Goal: Transaction & Acquisition: Purchase product/service

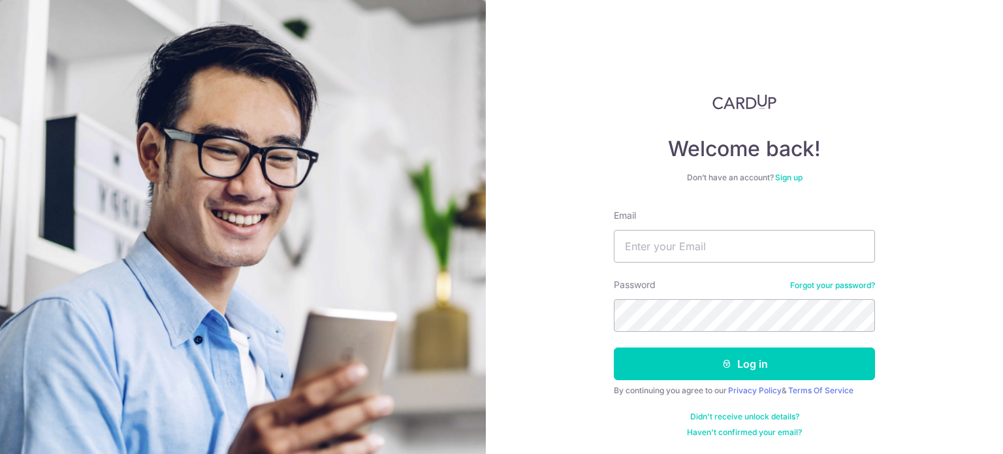
click at [746, 254] on input "Email" at bounding box center [744, 246] width 261 height 33
type input "kelwin.li@gmail.com"
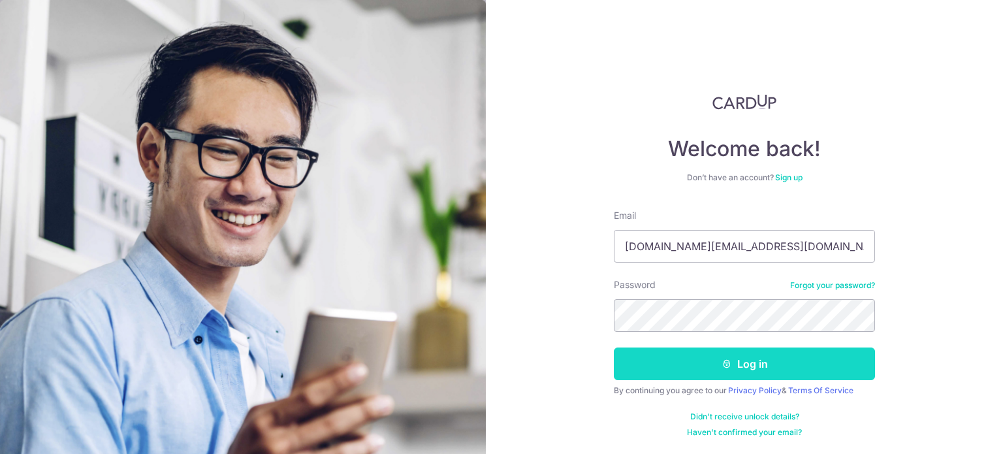
click at [680, 370] on button "Log in" at bounding box center [744, 363] width 261 height 33
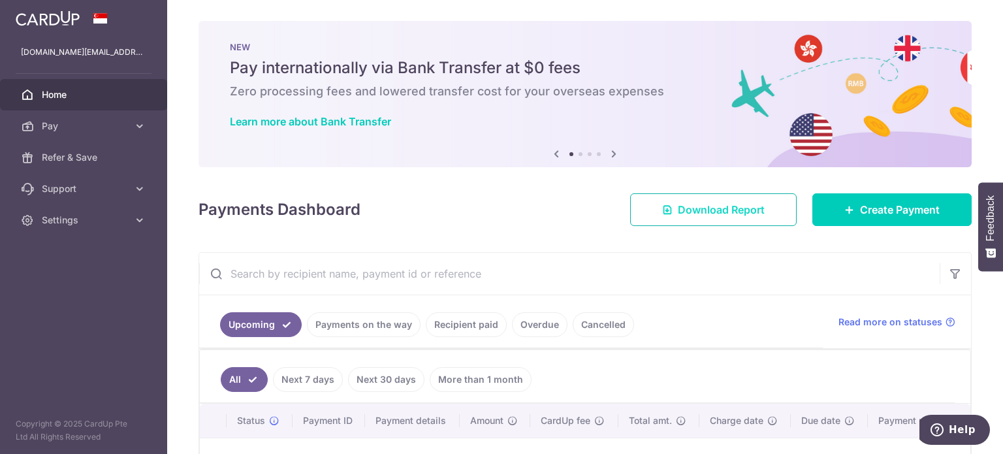
scroll to position [65, 0]
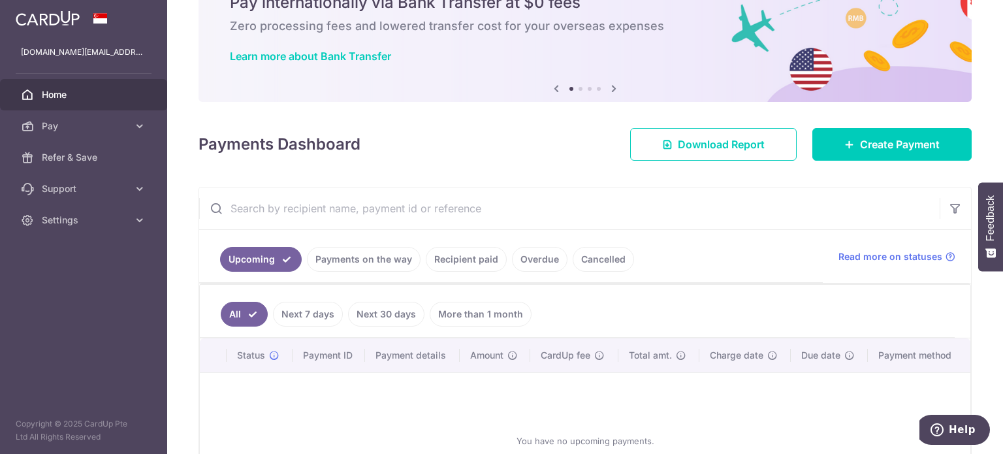
click at [307, 309] on div at bounding box center [506, 229] width 1013 height 459
click at [319, 305] on link "Next 7 days" at bounding box center [308, 314] width 70 height 25
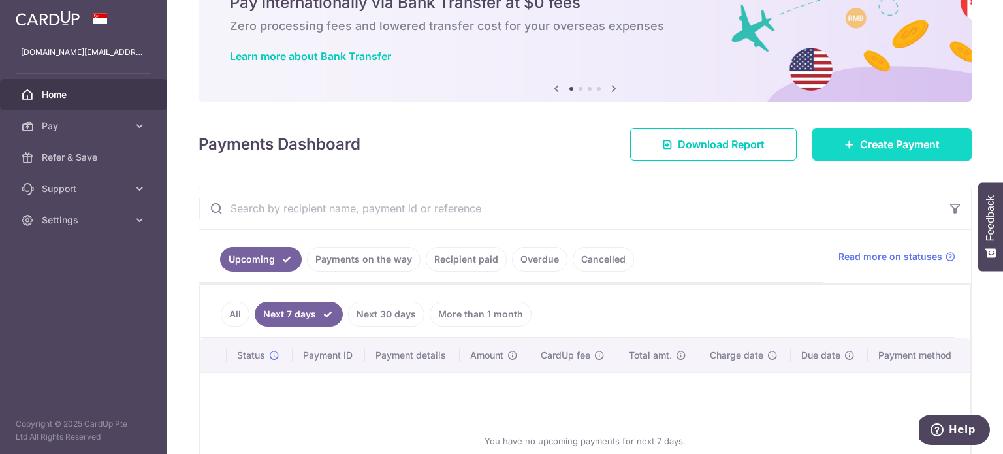
click at [886, 146] on span "Create Payment" at bounding box center [900, 145] width 80 height 16
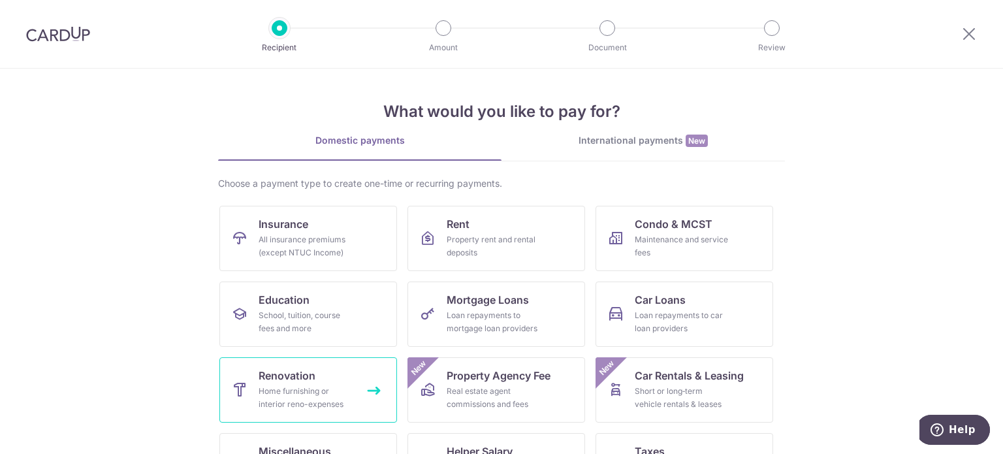
click at [282, 391] on div "Home furnishing or interior reno-expenses" at bounding box center [306, 398] width 94 height 26
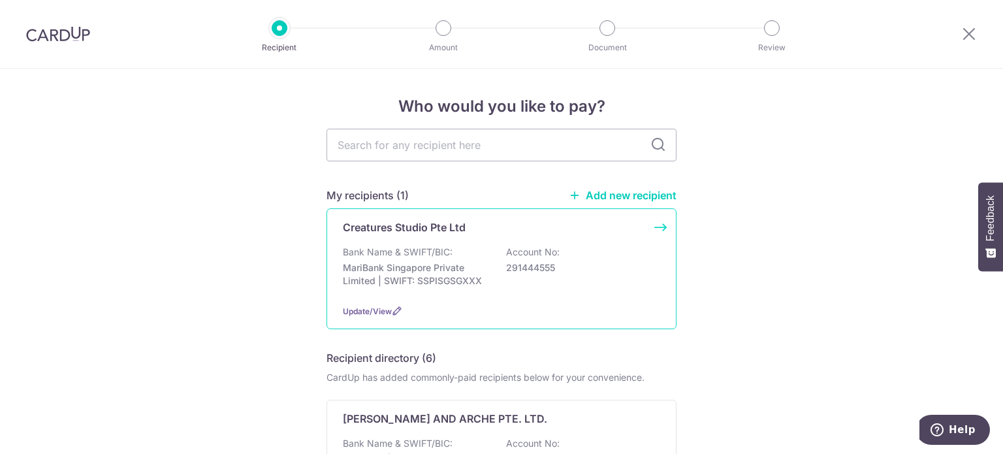
click at [411, 266] on p "MariBank Singapore Private Limited | SWIFT: SSPISGSGXXX" at bounding box center [416, 274] width 146 height 26
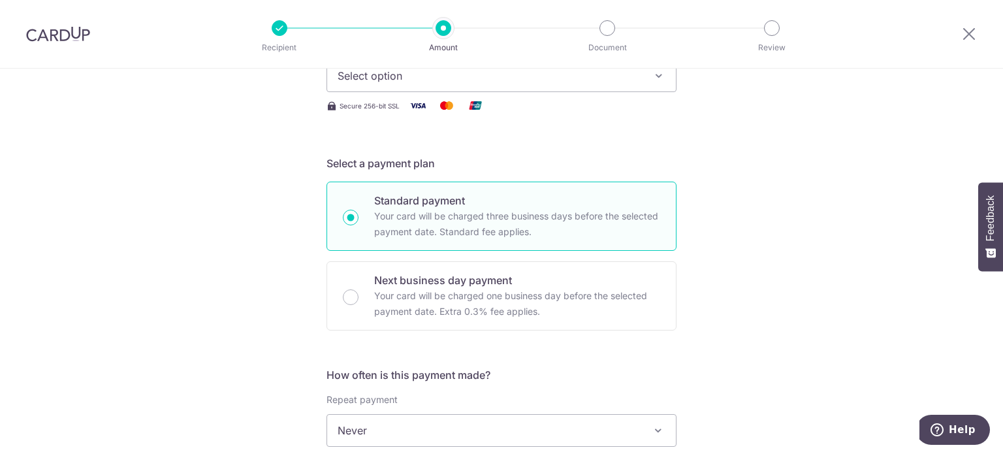
scroll to position [131, 0]
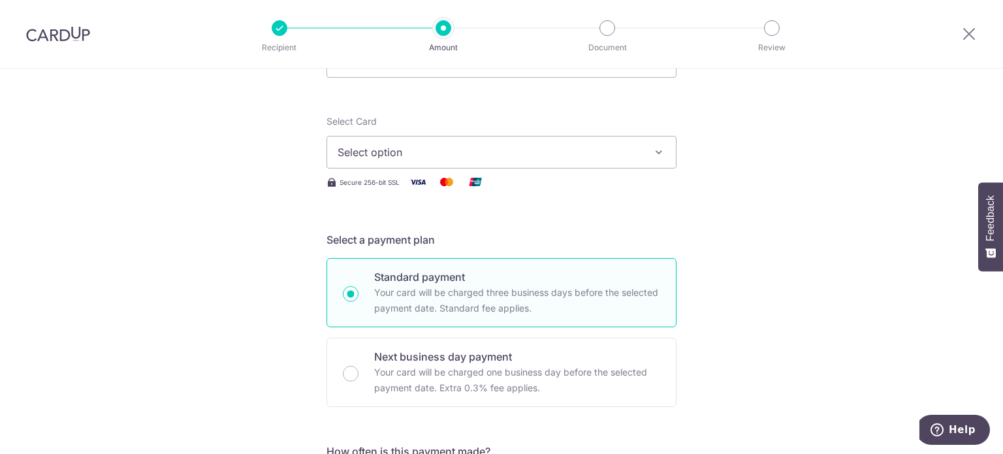
click at [438, 143] on button "Select option" at bounding box center [502, 152] width 350 height 33
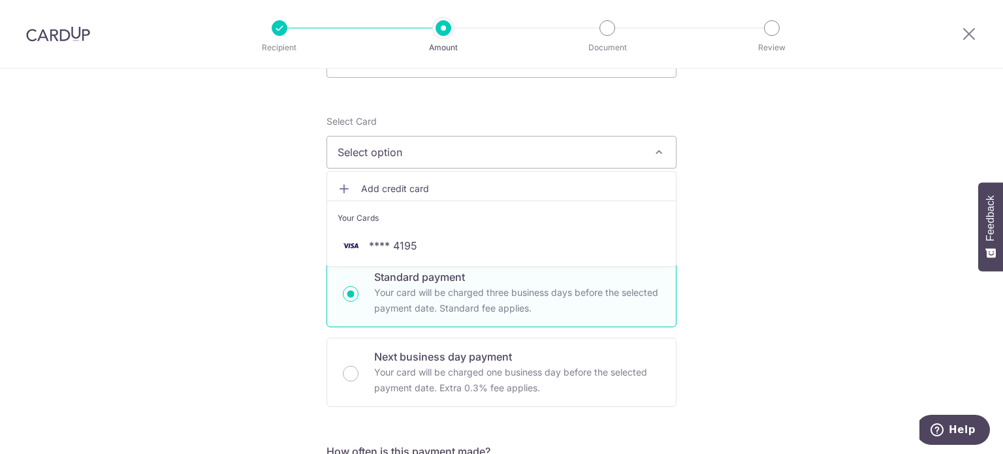
click at [400, 189] on span "Add credit card" at bounding box center [513, 188] width 304 height 13
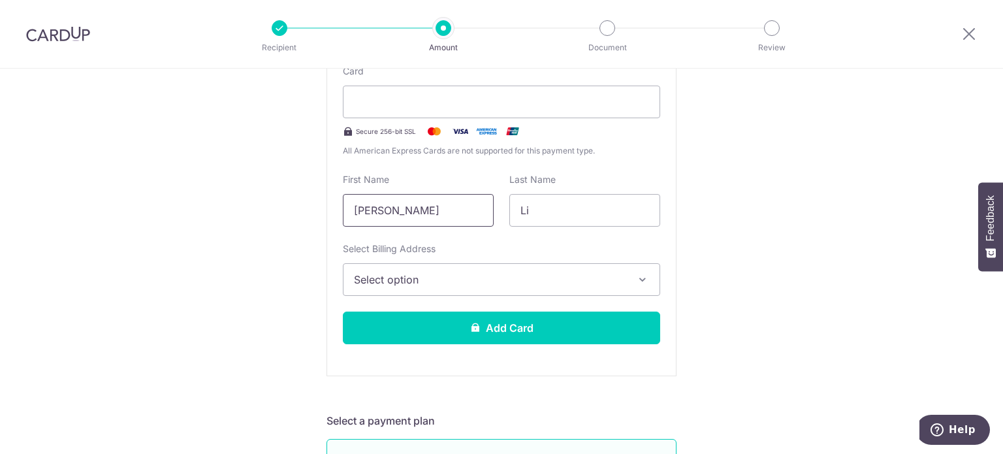
scroll to position [327, 0]
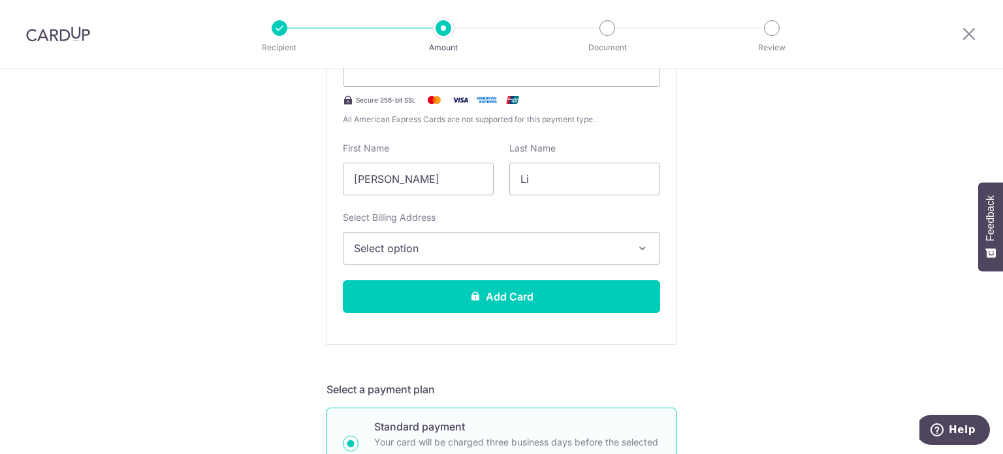
click at [454, 246] on span "Select option" at bounding box center [490, 248] width 272 height 16
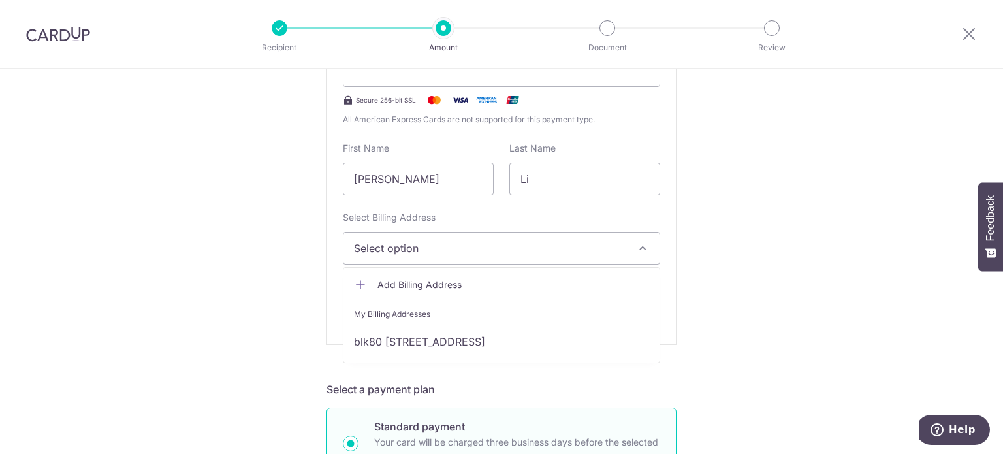
click at [354, 280] on icon at bounding box center [360, 284] width 13 height 13
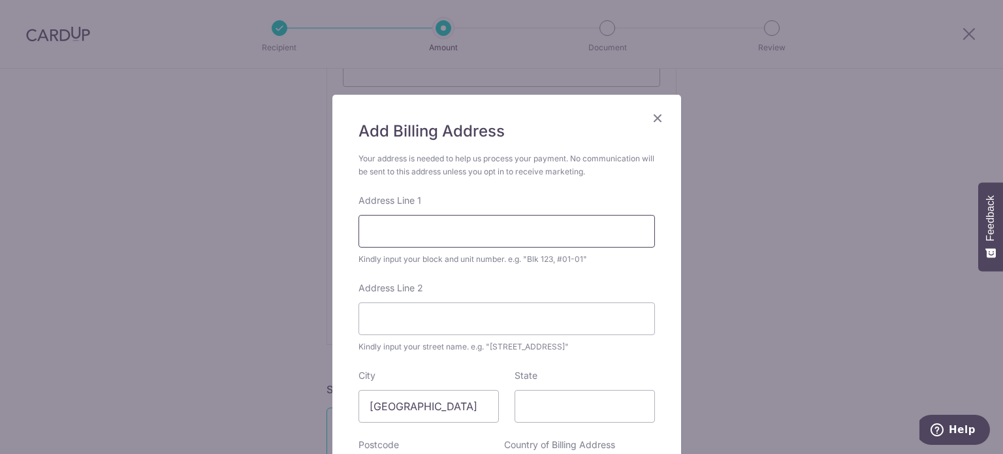
scroll to position [65, 0]
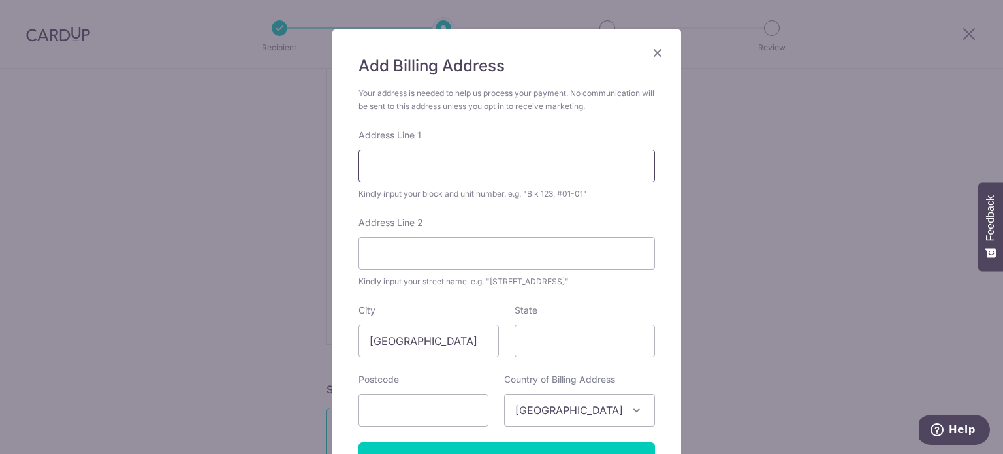
click at [462, 172] on input "Address Line 1" at bounding box center [507, 166] width 297 height 33
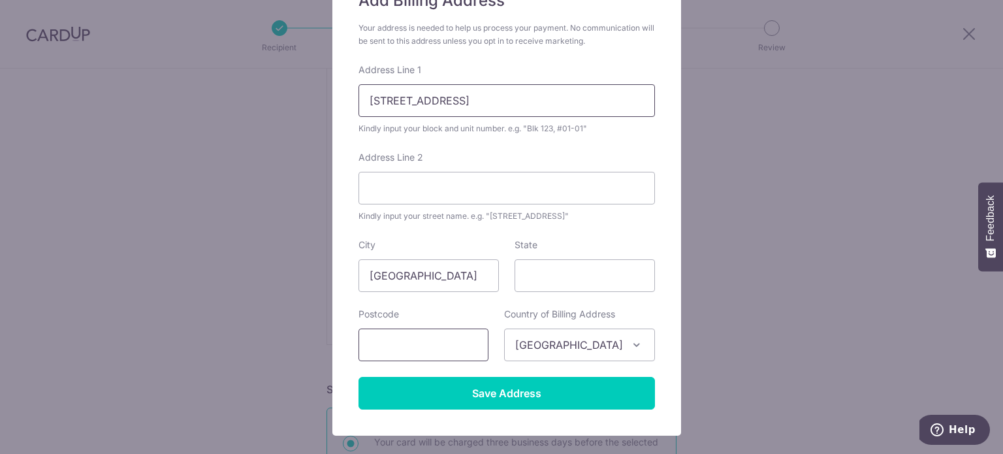
type input "900 Dunearn Road #01-20"
click at [464, 336] on input "text" at bounding box center [424, 345] width 130 height 33
type input "589473"
drag, startPoint x: 455, startPoint y: 99, endPoint x: 385, endPoint y: 101, distance: 69.9
click at [385, 101] on input "900 Dunearn Road #01-20" at bounding box center [507, 100] width 297 height 33
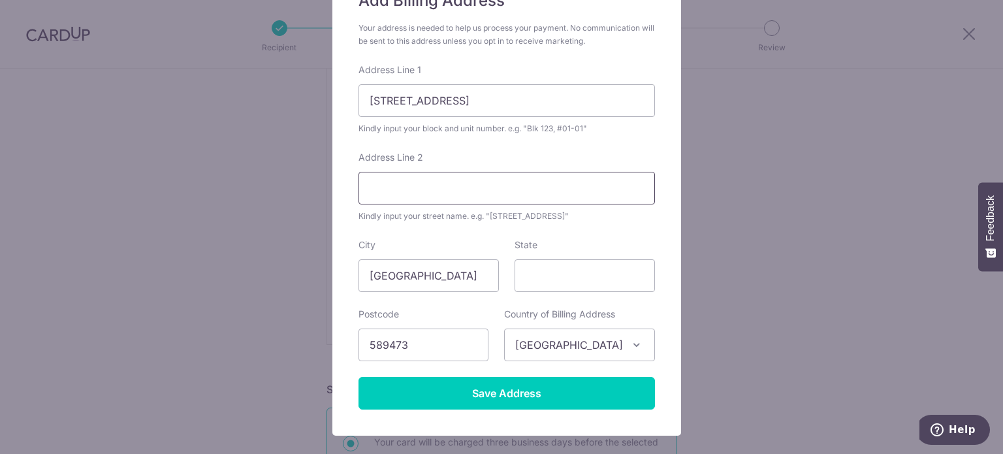
click at [395, 193] on input "Address Line 2" at bounding box center [507, 188] width 297 height 33
paste input "Dunearn Road"
type input "Dunearn Road"
click at [438, 176] on input "Dunearn Road" at bounding box center [507, 188] width 297 height 33
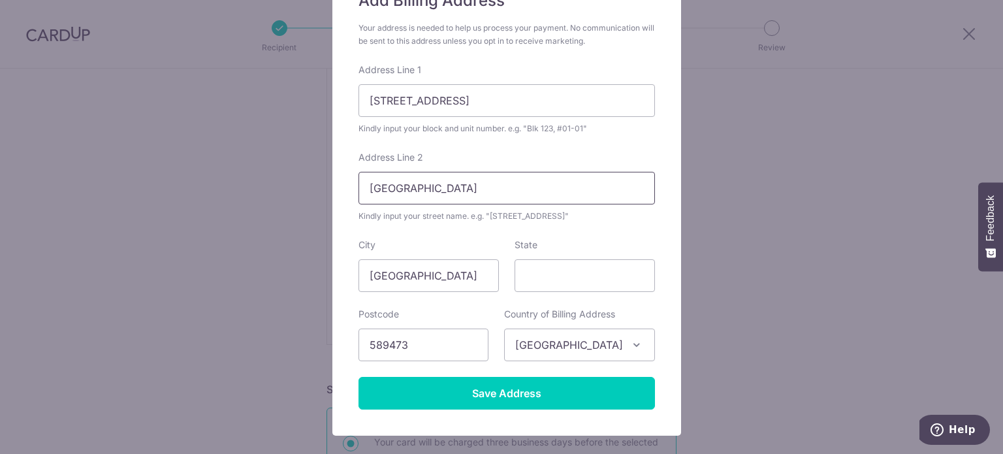
click at [438, 176] on input "Dunearn Road" at bounding box center [507, 188] width 297 height 33
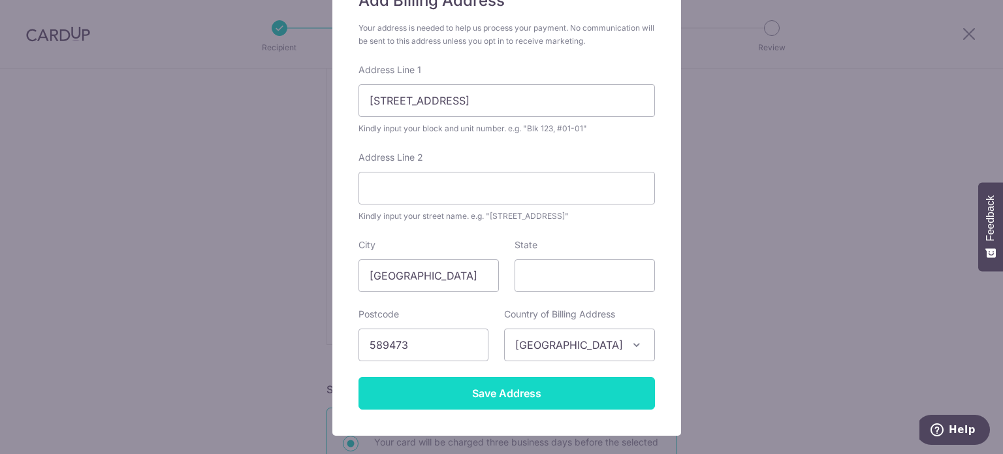
click at [508, 396] on input "Save Address" at bounding box center [507, 393] width 297 height 33
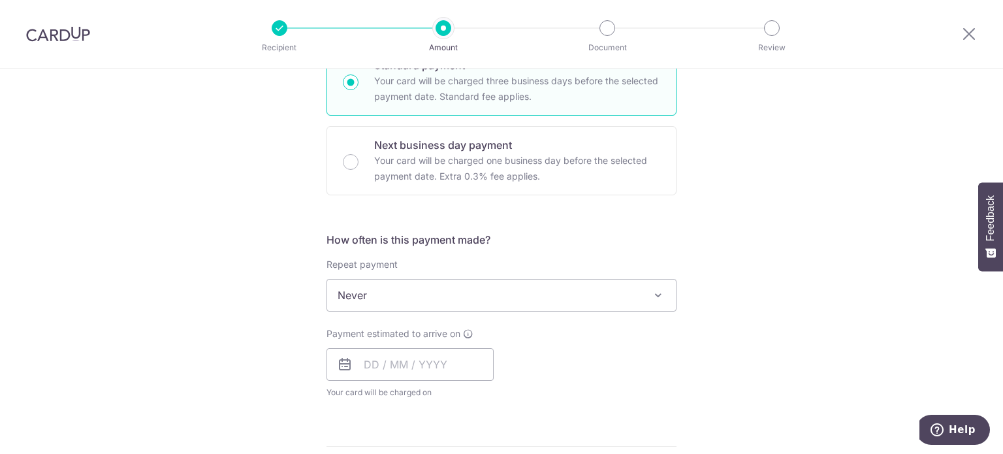
scroll to position [718, 0]
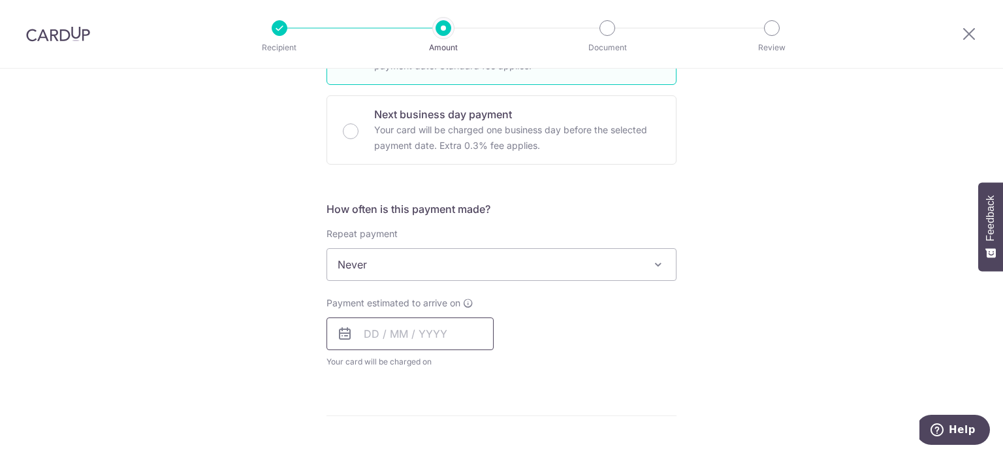
click at [455, 321] on input "text" at bounding box center [410, 333] width 167 height 33
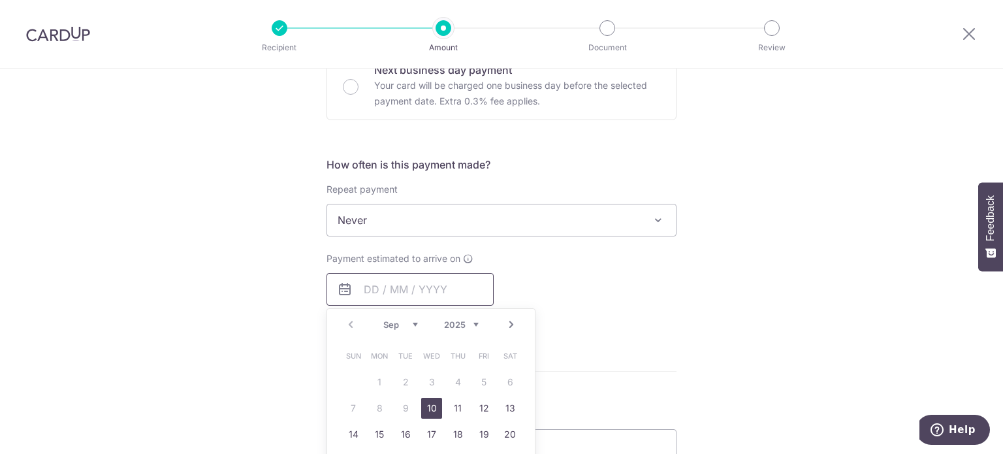
scroll to position [784, 0]
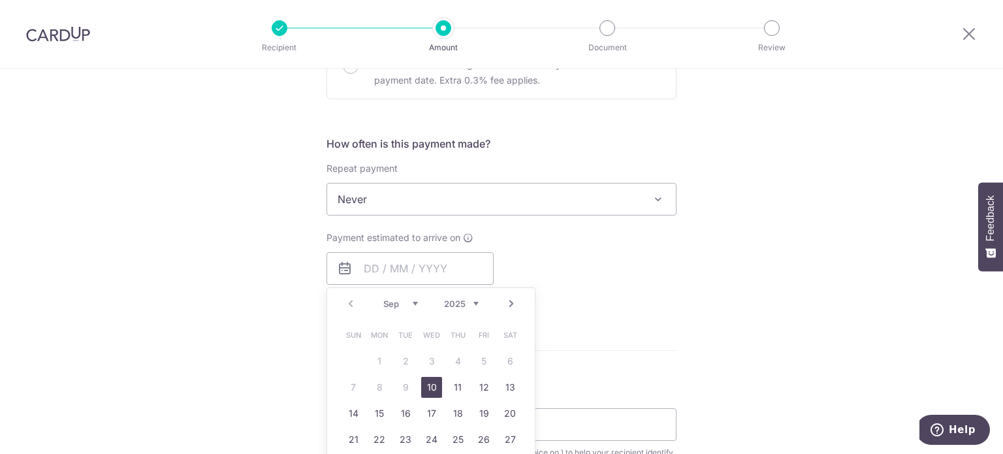
click at [426, 383] on link "10" at bounding box center [431, 387] width 21 height 21
type input "10/09/2025"
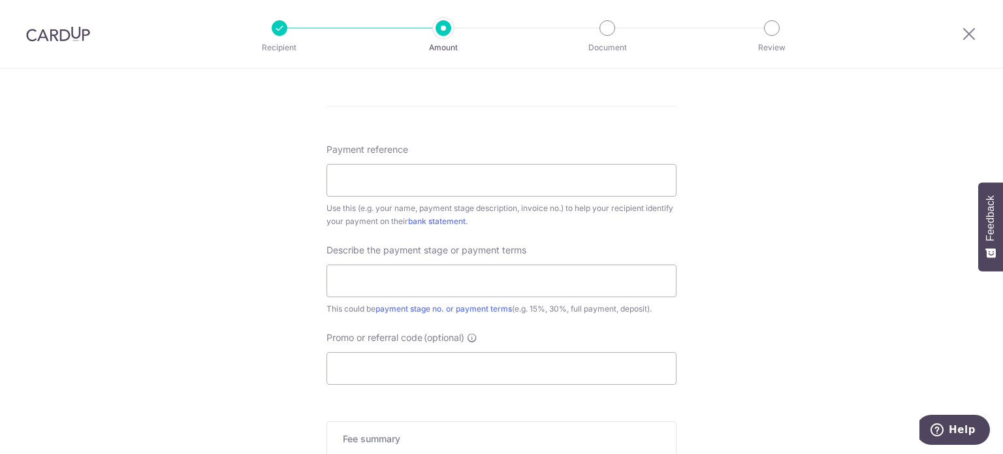
scroll to position [1110, 0]
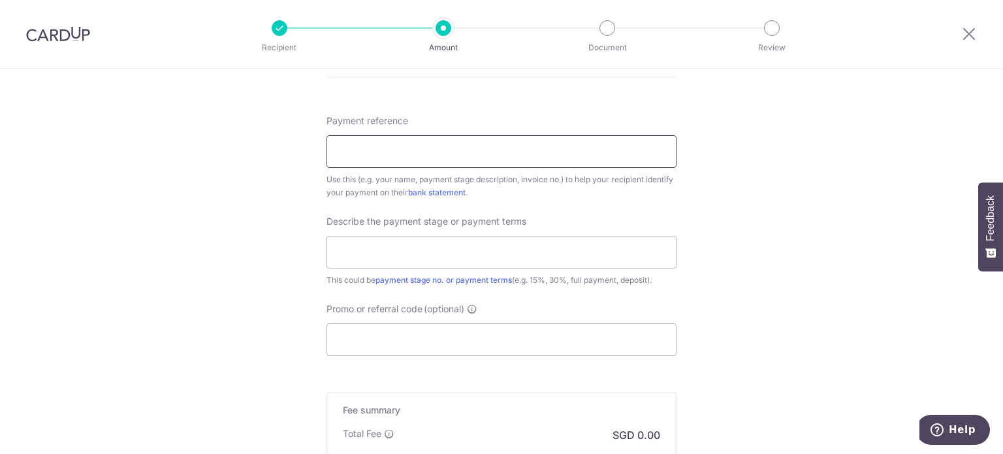
click at [487, 153] on input "Payment reference" at bounding box center [502, 151] width 350 height 33
type input "KELCO BLOSSOMVALE"
click at [429, 245] on input "text" at bounding box center [502, 252] width 350 height 33
click at [421, 253] on input "text" at bounding box center [502, 252] width 350 height 33
type input "3"
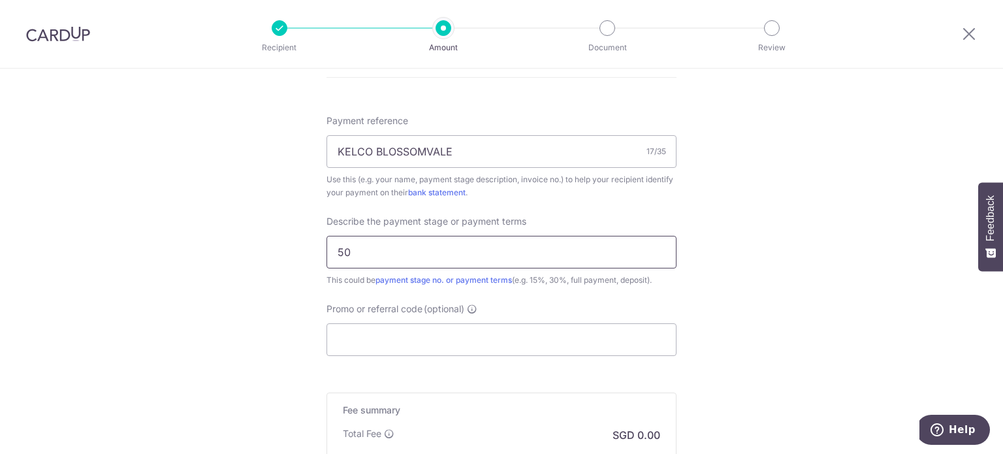
type input "5"
type input "70% of project"
click at [589, 331] on input "Promo or referral code (optional)" at bounding box center [502, 339] width 350 height 33
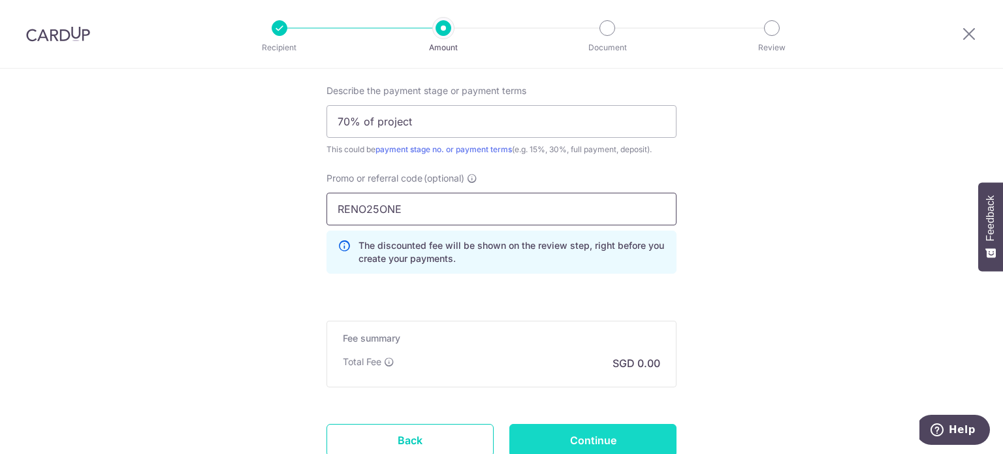
scroll to position [1338, 0]
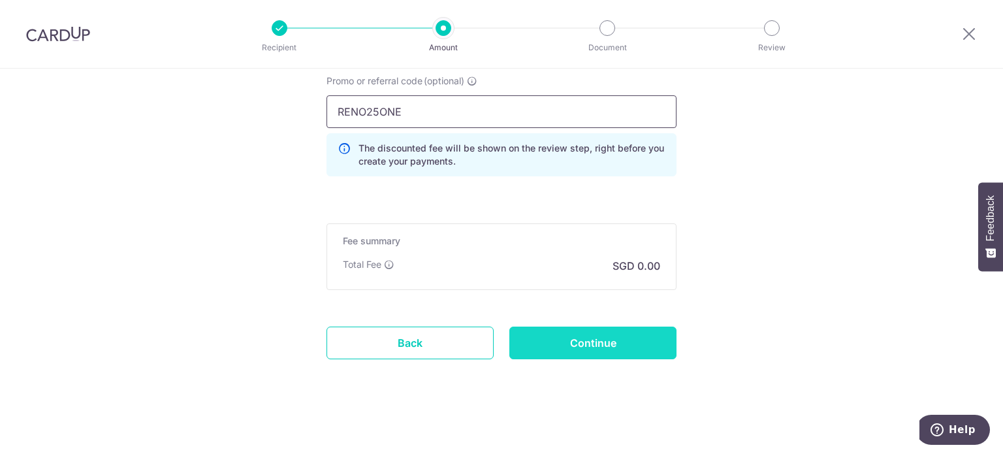
type input "RENO25ONE"
click at [630, 327] on input "Continue" at bounding box center [592, 343] width 167 height 33
type input "Create Schedule"
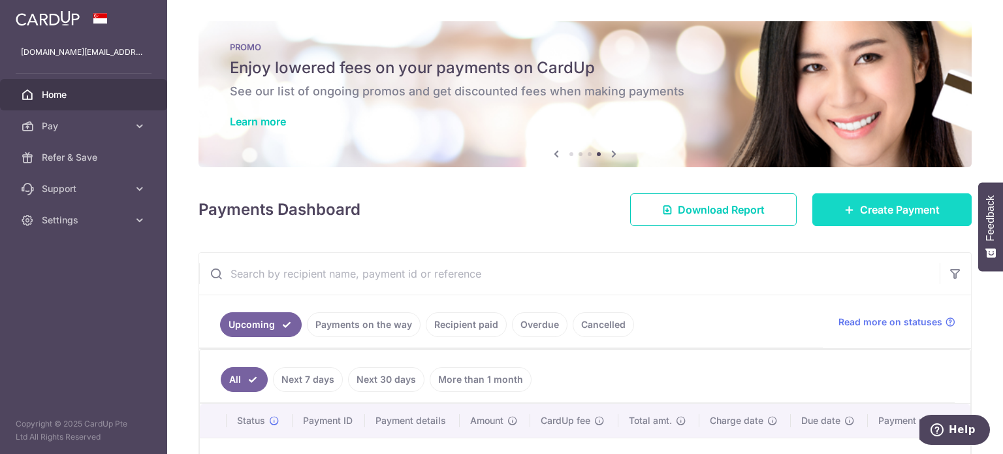
click at [873, 212] on span "Create Payment" at bounding box center [900, 210] width 80 height 16
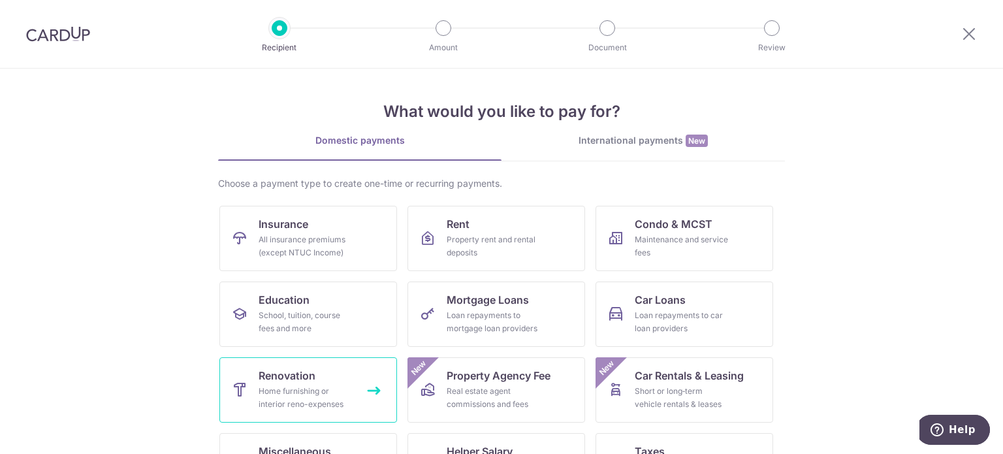
scroll to position [65, 0]
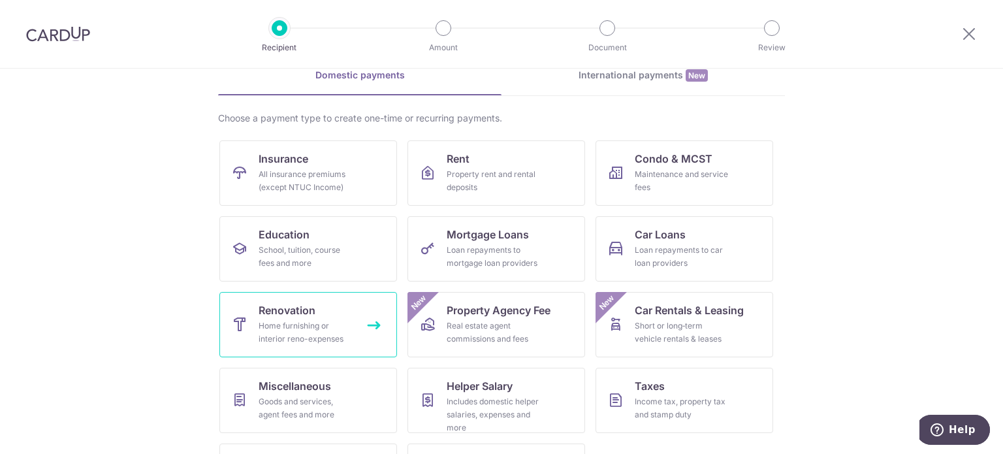
click at [324, 332] on div "Home furnishing or interior reno-expenses" at bounding box center [306, 332] width 94 height 26
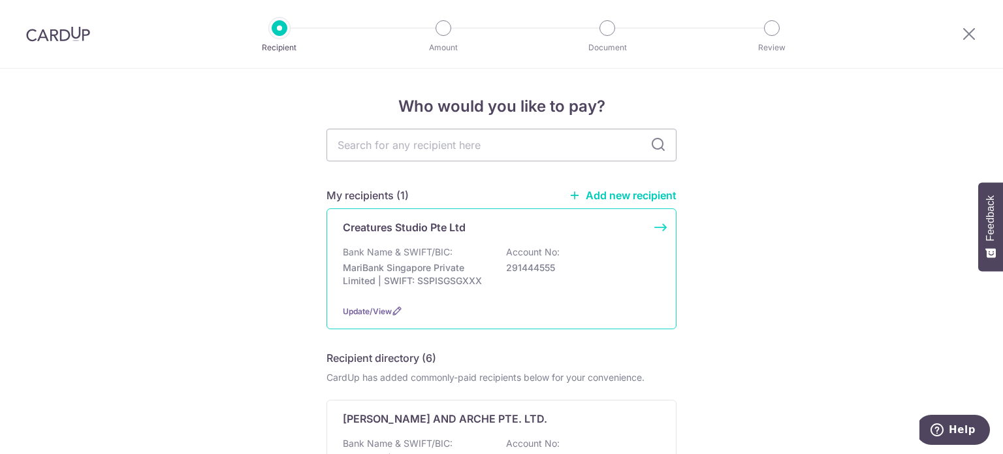
click at [417, 251] on p "Bank Name & SWIFT/BIC:" at bounding box center [398, 252] width 110 height 13
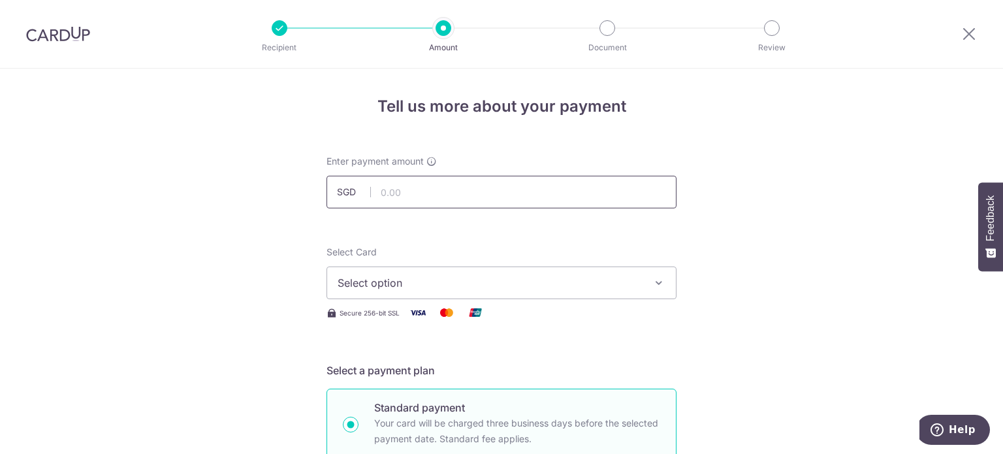
click at [451, 193] on input "text" at bounding box center [502, 192] width 350 height 33
type input "20,000.00"
click at [484, 283] on span "Select option" at bounding box center [490, 283] width 304 height 16
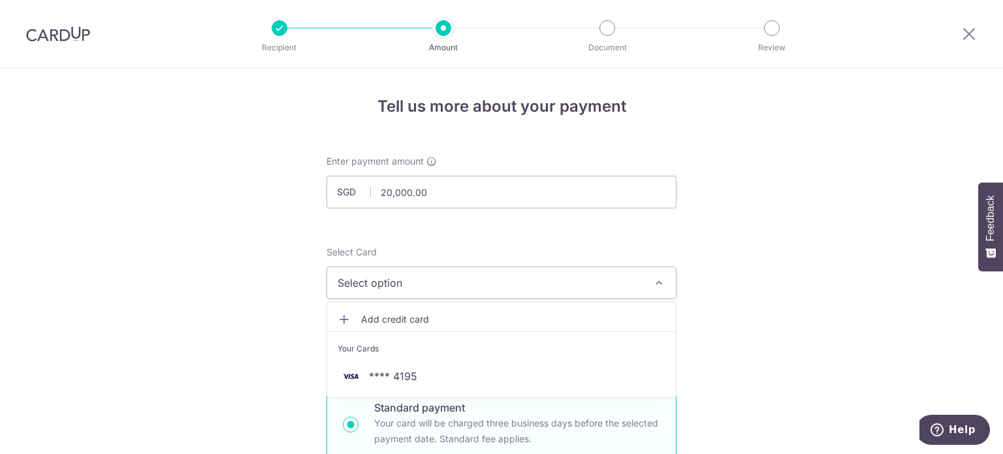
click at [433, 317] on span "Add credit card" at bounding box center [513, 319] width 304 height 13
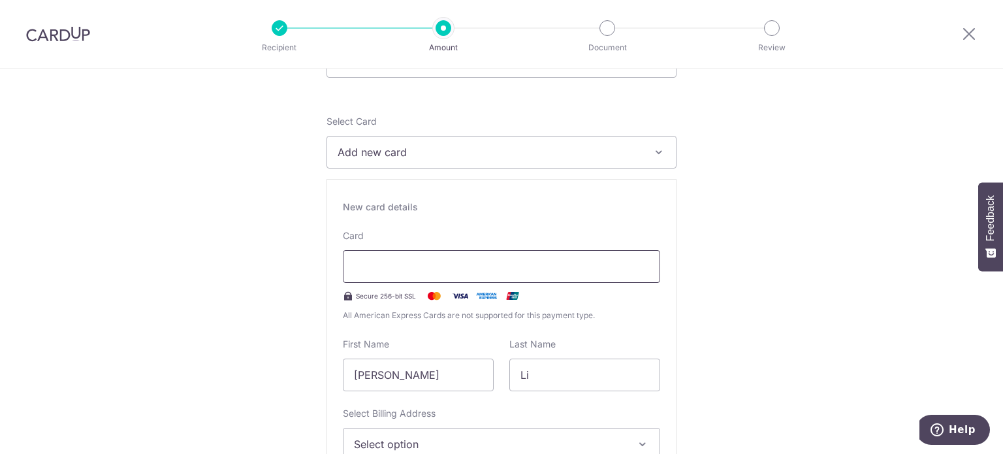
scroll to position [261, 0]
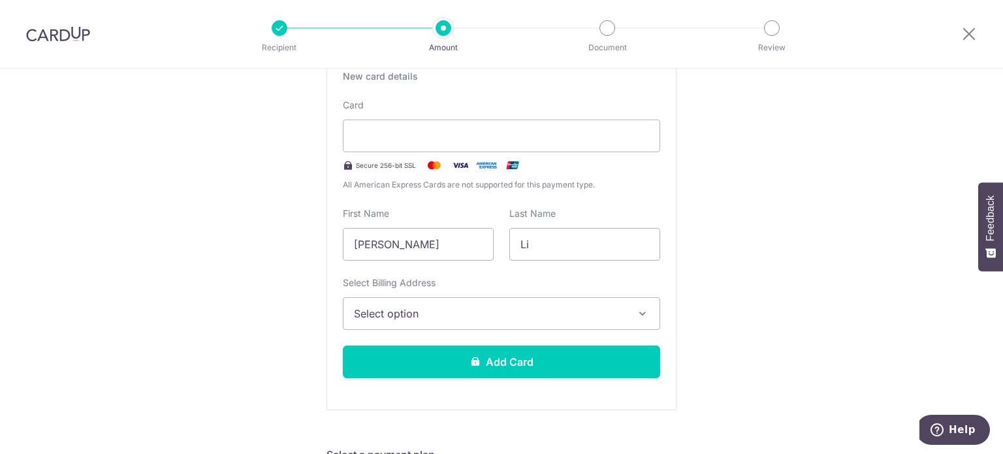
click at [499, 295] on div "Select Billing Address Select option Add Billing Address My Billing Addresses b…" at bounding box center [501, 303] width 317 height 54
click at [496, 306] on span "Select option" at bounding box center [490, 314] width 272 height 16
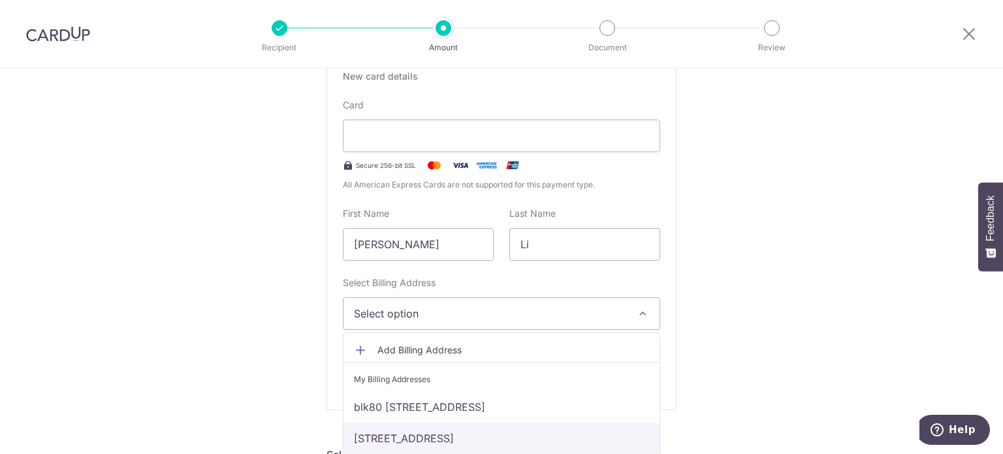
click at [494, 431] on link "[STREET_ADDRESS]" at bounding box center [502, 438] width 316 height 31
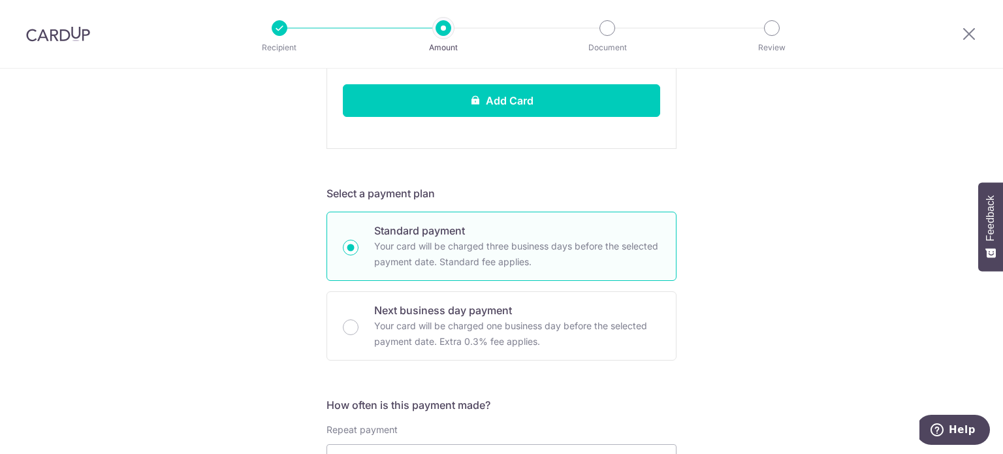
scroll to position [392, 0]
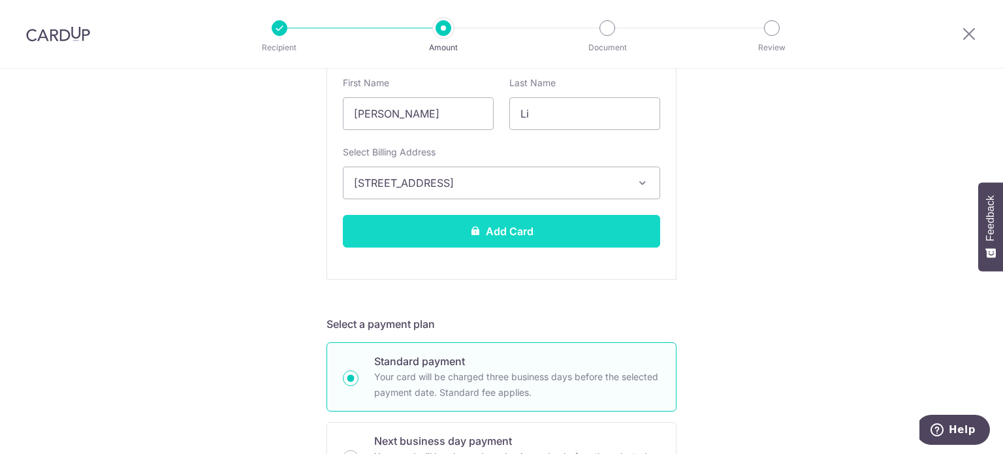
click at [494, 223] on button "Add Card" at bounding box center [501, 231] width 317 height 33
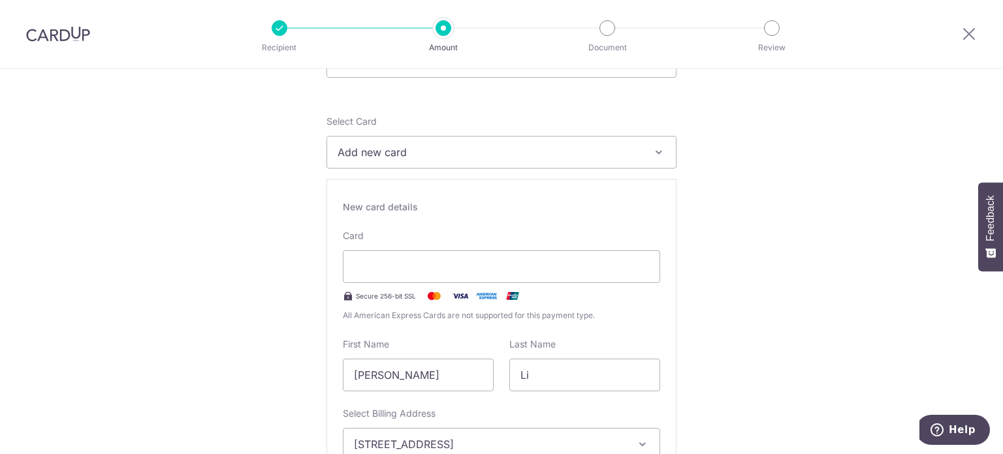
scroll to position [65, 0]
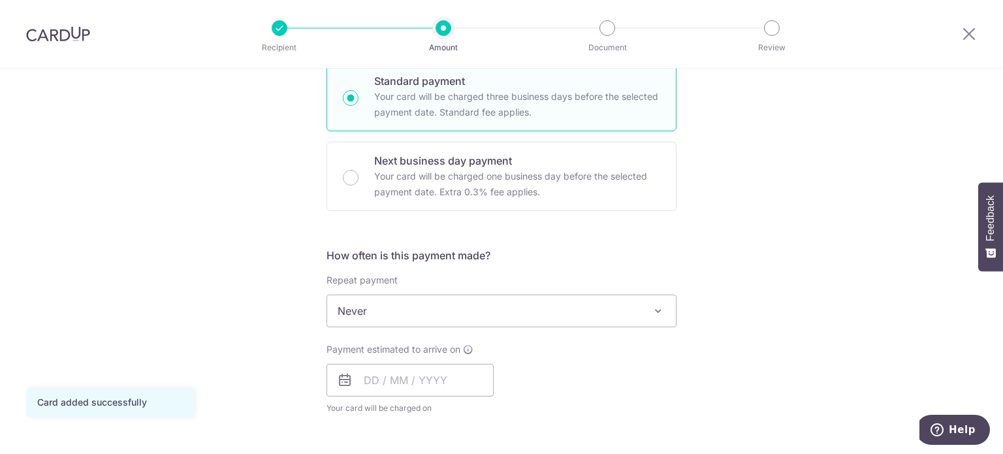
scroll to position [392, 0]
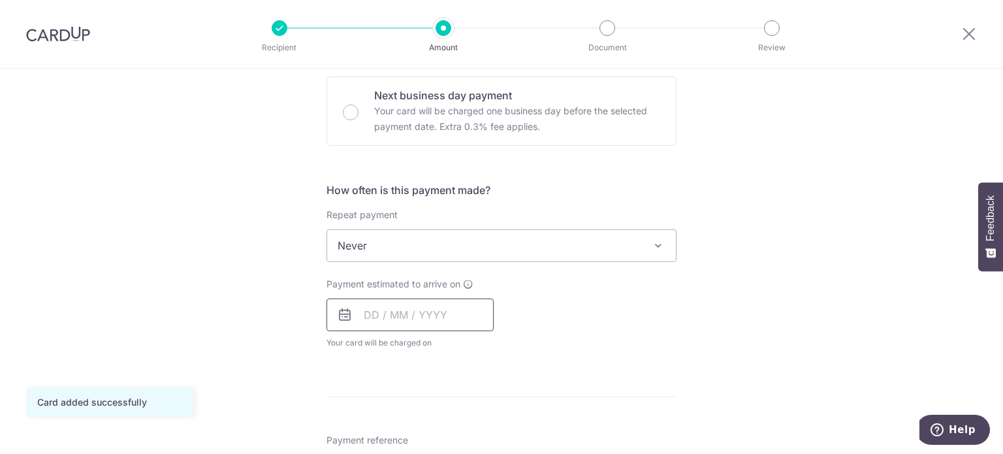
click at [400, 320] on input "text" at bounding box center [410, 314] width 167 height 33
click at [432, 428] on link "10" at bounding box center [431, 433] width 21 height 21
type input "[DATE]"
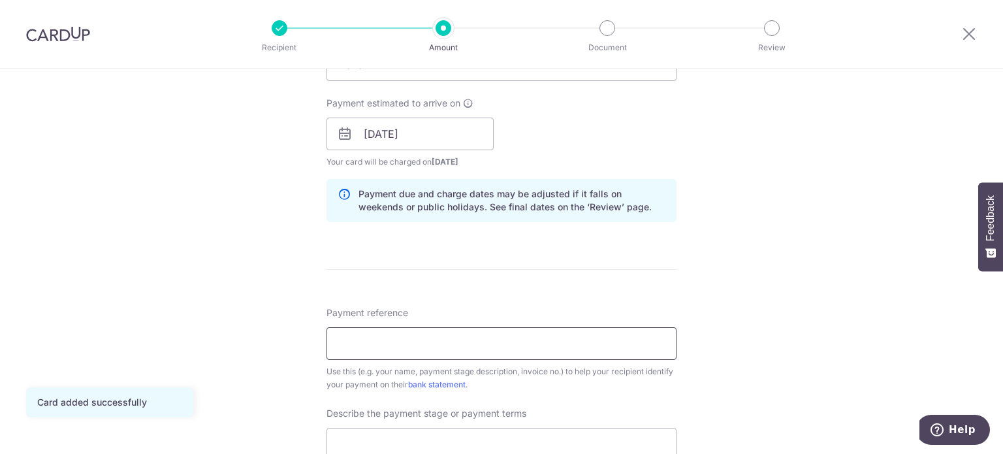
scroll to position [653, 0]
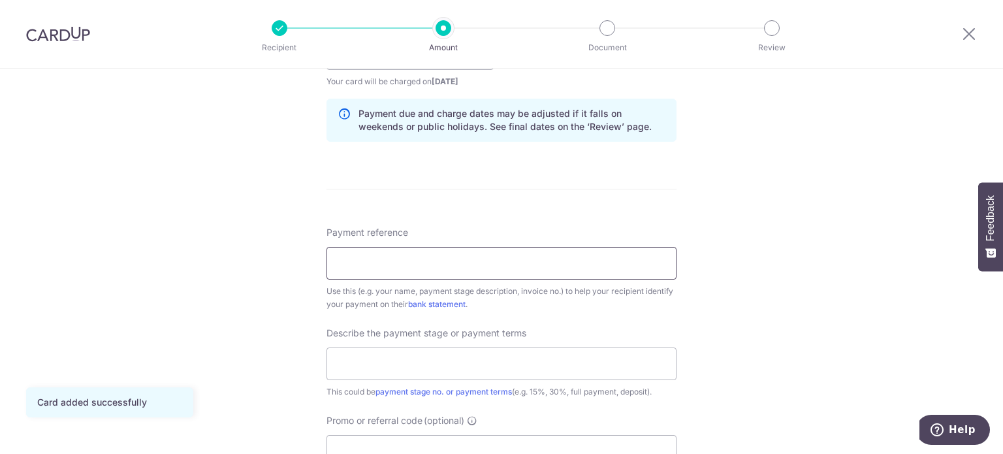
click at [511, 265] on input "Payment reference" at bounding box center [502, 263] width 350 height 33
type input "KELCO BLOSSOMVALE"
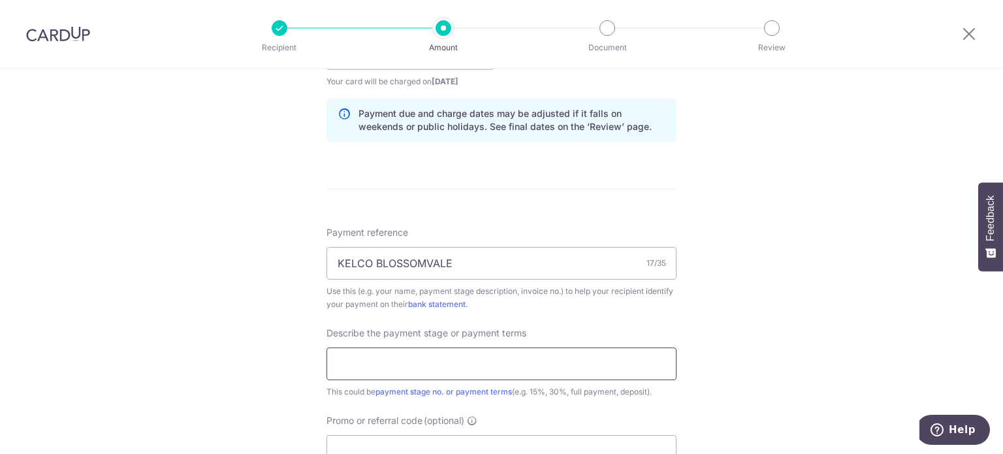
click at [444, 350] on input "text" at bounding box center [502, 363] width 350 height 33
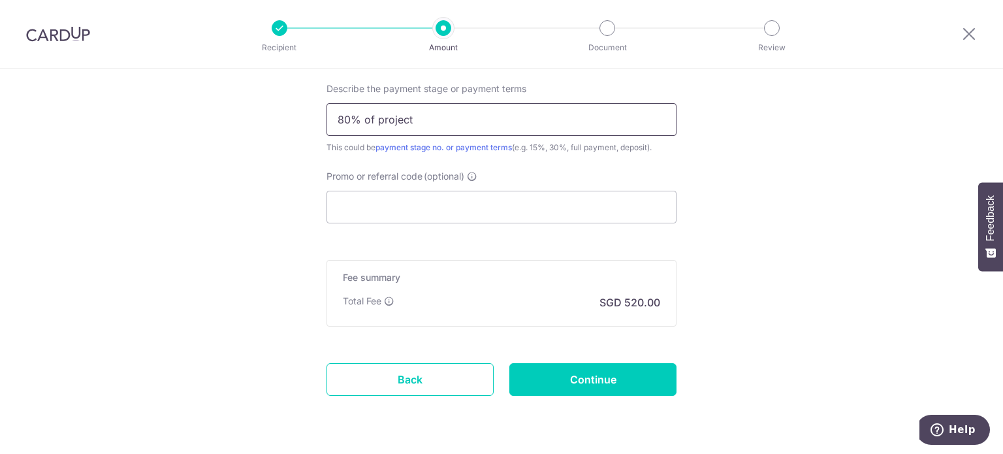
scroll to position [914, 0]
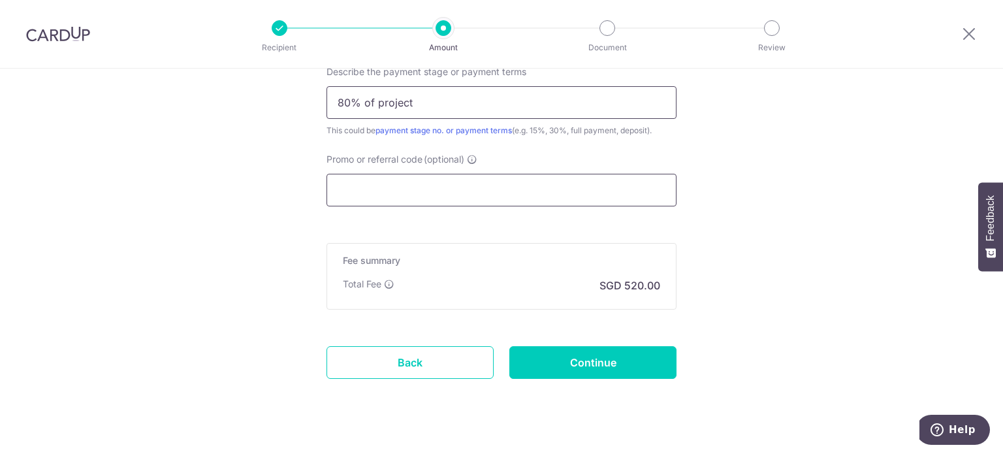
type input "80% of project"
click at [428, 183] on input "Promo or referral code (optional)" at bounding box center [502, 190] width 350 height 33
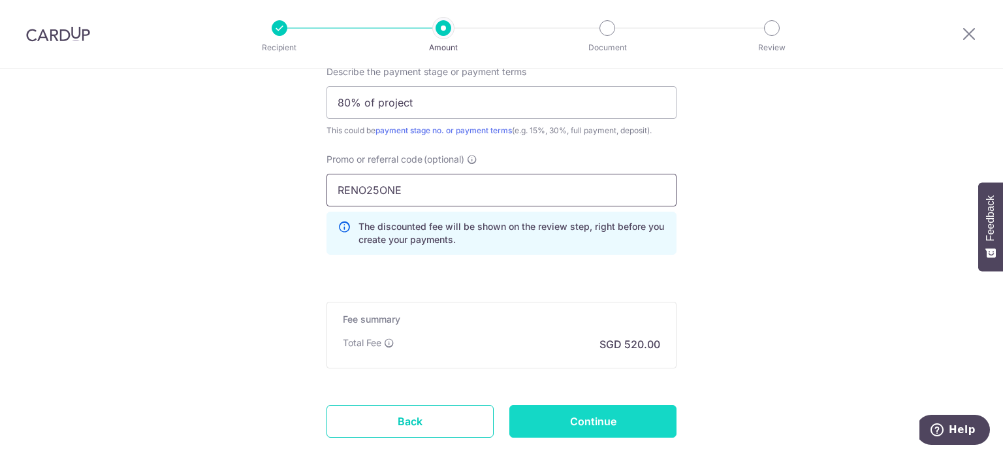
type input "RENO25ONE"
click at [565, 420] on input "Continue" at bounding box center [592, 421] width 167 height 33
type input "Create Schedule"
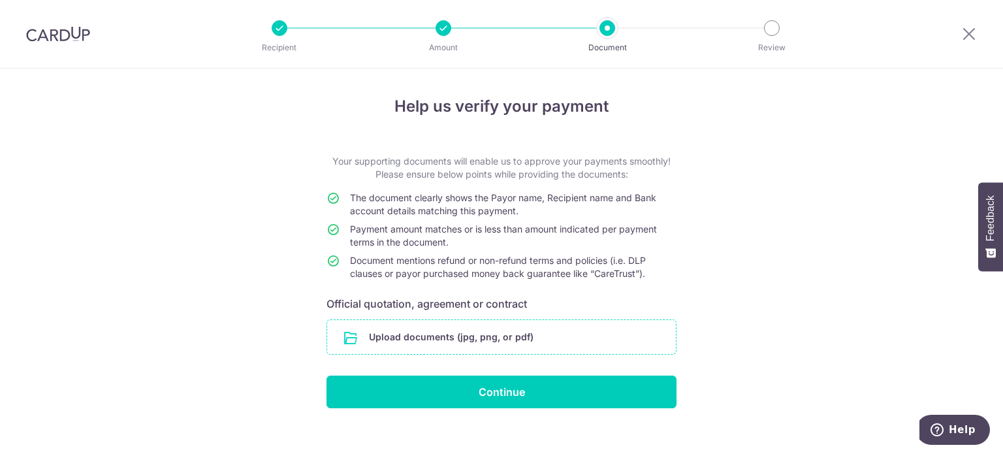
click at [481, 333] on input "file" at bounding box center [501, 337] width 349 height 34
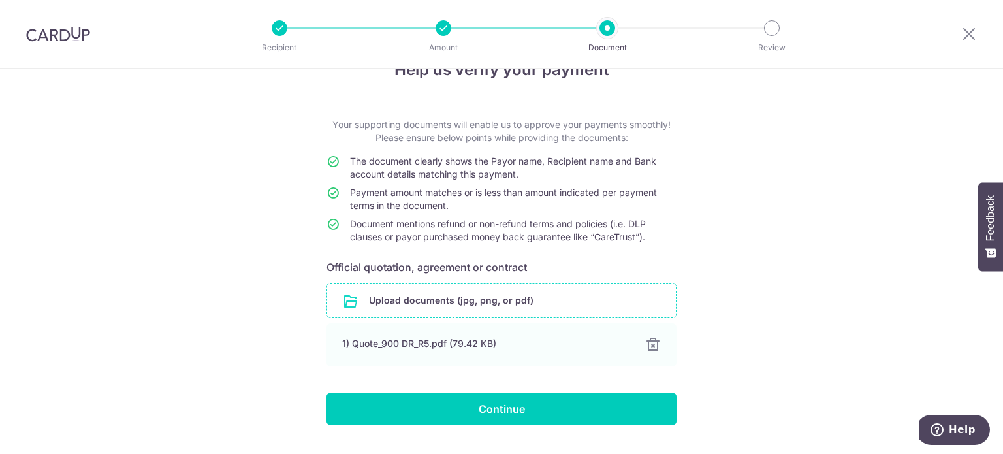
scroll to position [68, 0]
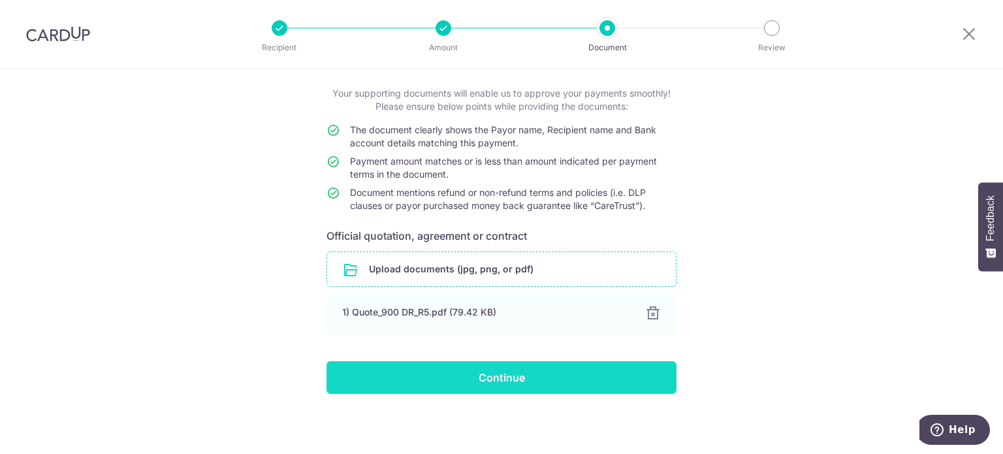
click at [502, 373] on input "Continue" at bounding box center [502, 377] width 350 height 33
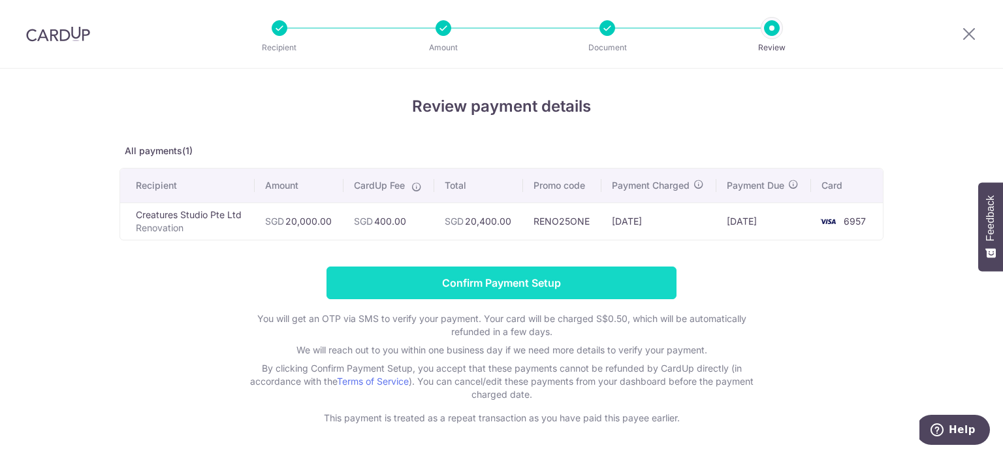
click at [629, 283] on input "Confirm Payment Setup" at bounding box center [502, 282] width 350 height 33
